Goal: Check status: Check status

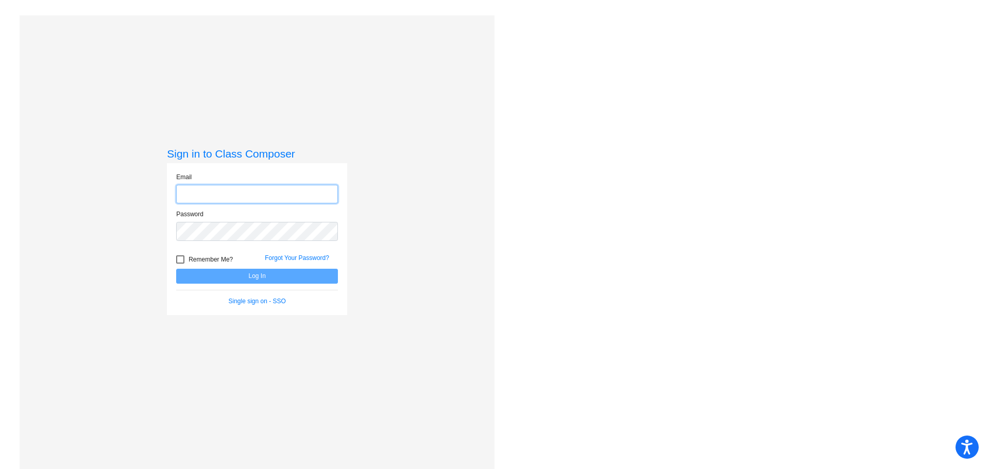
type input "[EMAIL_ADDRESS][PERSON_NAME][DOMAIN_NAME]"
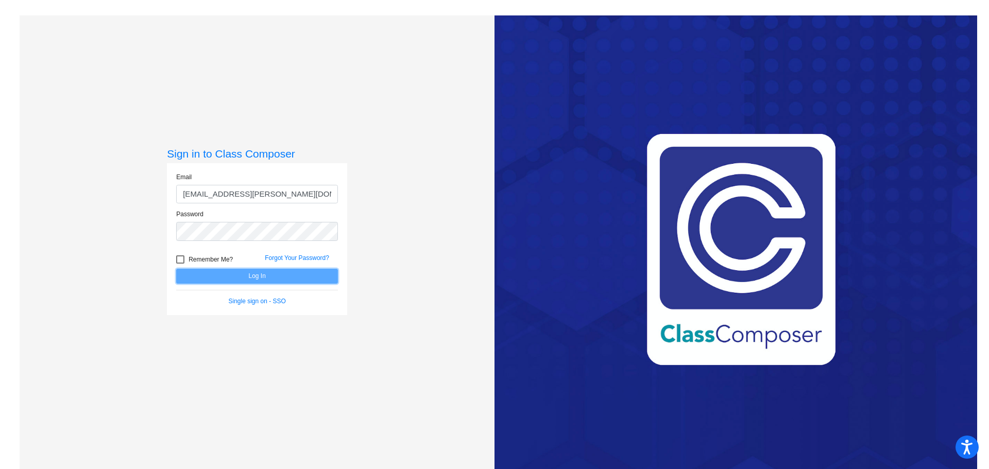
click at [303, 279] on button "Log In" at bounding box center [257, 276] width 162 height 15
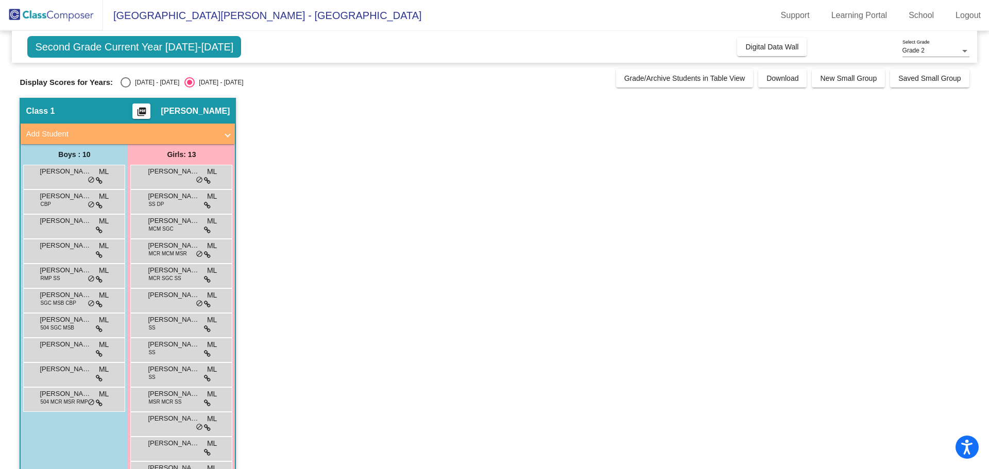
click at [134, 75] on div "Display Scores for Years: [DATE] - [DATE] [DATE] - [DATE] Grade/Archive Student…" at bounding box center [494, 78] width 949 height 19
click at [134, 82] on div "[DATE] - [DATE]" at bounding box center [155, 82] width 48 height 9
click at [126, 88] on input "[DATE] - [DATE]" at bounding box center [125, 88] width 1 height 1
radio input "true"
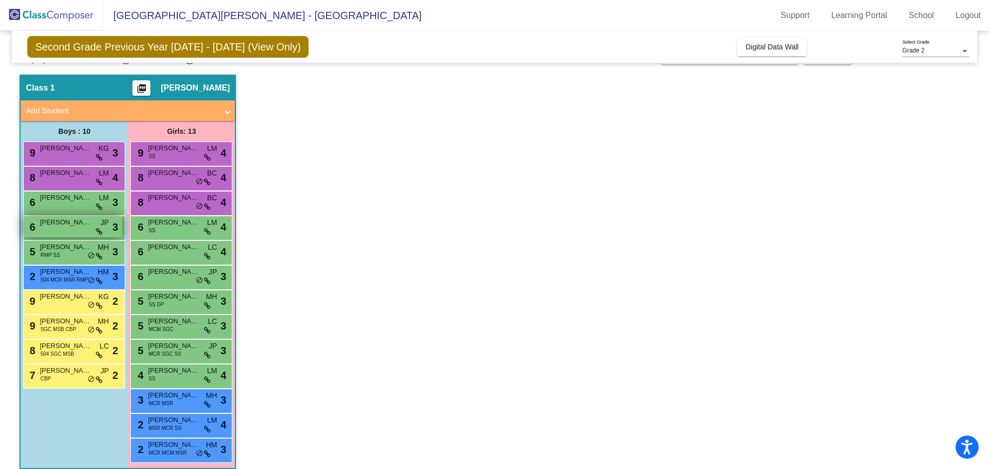
scroll to position [33, 0]
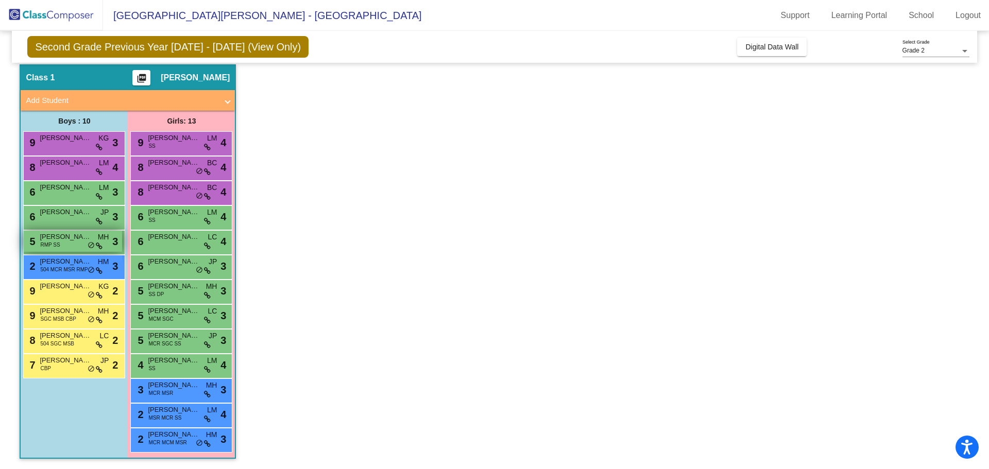
click at [59, 247] on span "RMP SS" at bounding box center [50, 245] width 20 height 8
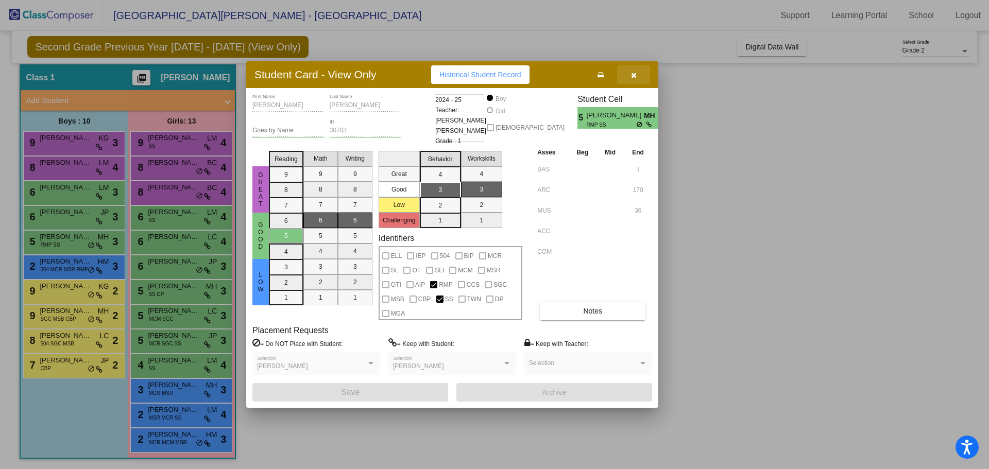
click at [641, 80] on button "button" at bounding box center [633, 74] width 33 height 19
